Goal: Communication & Community: Answer question/provide support

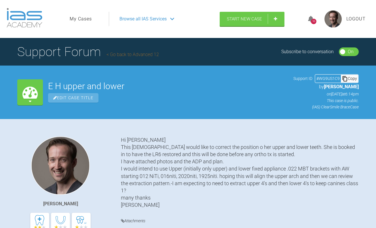
scroll to position [4566, 0]
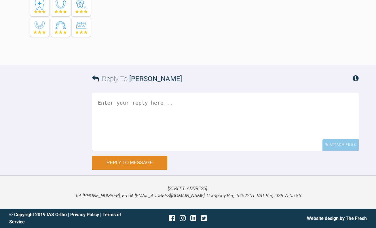
click at [206, 127] on textarea at bounding box center [225, 122] width 266 height 58
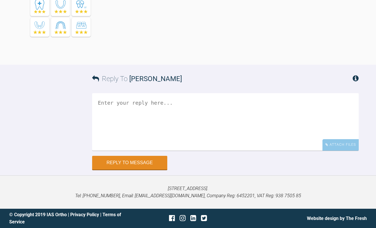
scroll to position [4551, 0]
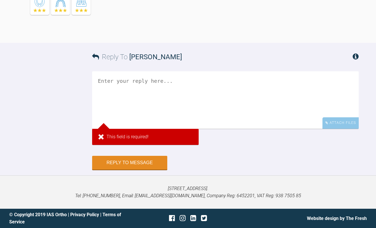
drag, startPoint x: 122, startPoint y: 35, endPoint x: 160, endPoint y: 115, distance: 88.0
click at [180, 129] on textarea at bounding box center [225, 100] width 266 height 58
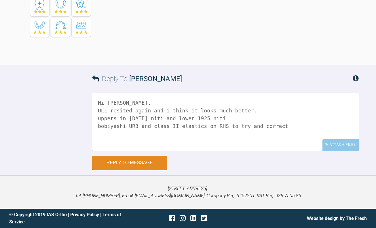
scroll to position [5040, 0]
click at [98, 123] on textarea "Hi [PERSON_NAME]. UL1 resited again and i think it looks much better. uppers in…" at bounding box center [225, 122] width 266 height 58
click at [288, 151] on textarea "Hi [PERSON_NAME]. UL1 resited again and i think it looks much better. uppers in…" at bounding box center [225, 122] width 266 height 58
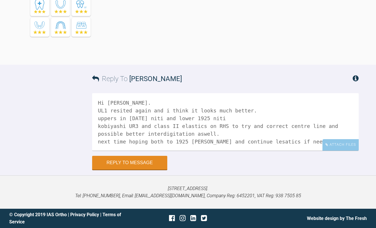
click at [240, 141] on textarea "Hi [PERSON_NAME]. UL1 resited again and i think it looks much better. uppers in…" at bounding box center [225, 122] width 266 height 58
click at [243, 139] on textarea "Hi [PERSON_NAME]. UL1 resited again and i think it looks much better. uppers in…" at bounding box center [225, 122] width 266 height 58
click at [206, 136] on textarea "Hi [PERSON_NAME]. UL1 resited again and i think it looks much better. uppers in…" at bounding box center [225, 122] width 266 height 58
click at [291, 140] on textarea "Hi [PERSON_NAME]. UL1 resited again and i think it looks much better. uppers in…" at bounding box center [225, 122] width 266 height 58
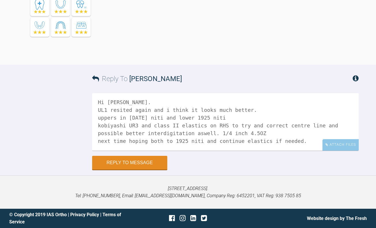
scroll to position [2, 0]
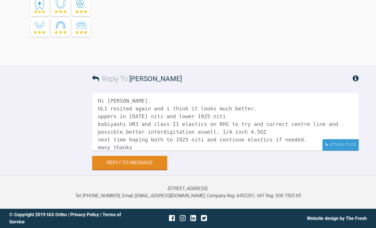
type textarea "Hi [PERSON_NAME]. UL1 resited again and i think it looks much better. uppers in…"
click at [340, 146] on div "Attach Files" at bounding box center [340, 144] width 36 height 11
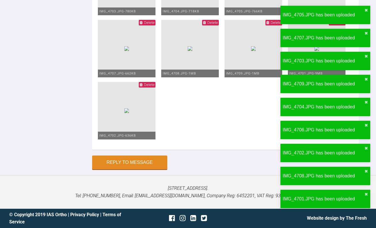
scroll to position [8, 0]
click at [123, 163] on button "Reply to Message" at bounding box center [129, 163] width 75 height 14
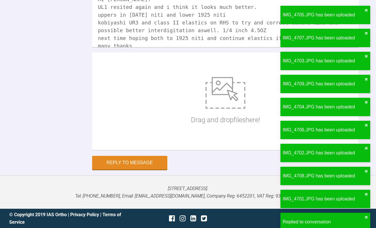
scroll to position [4936, 0]
